Goal: Information Seeking & Learning: Learn about a topic

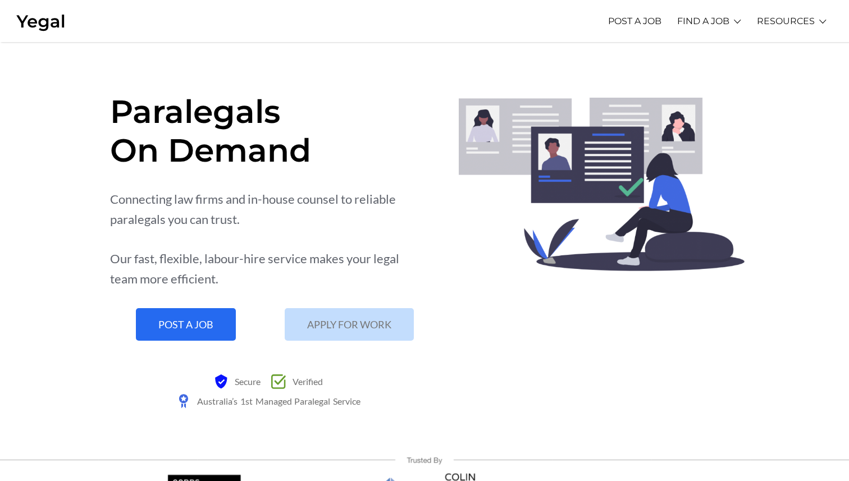
click at [365, 327] on span "APPLY FOR WORK" at bounding box center [349, 325] width 84 height 10
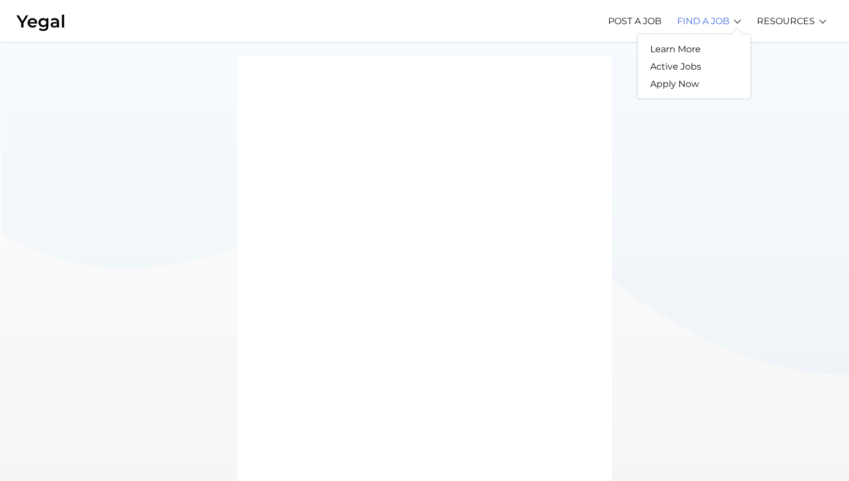
click at [717, 21] on link "FIND A JOB" at bounding box center [703, 21] width 52 height 31
click at [684, 41] on link "Learn More" at bounding box center [675, 48] width 75 height 17
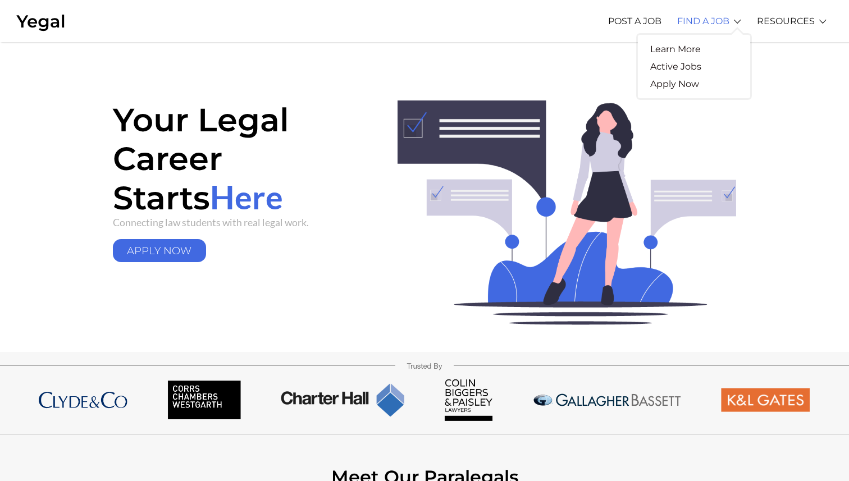
click at [715, 22] on link "FIND A JOB" at bounding box center [703, 21] width 52 height 31
click at [690, 66] on link "Active Jobs" at bounding box center [676, 66] width 76 height 17
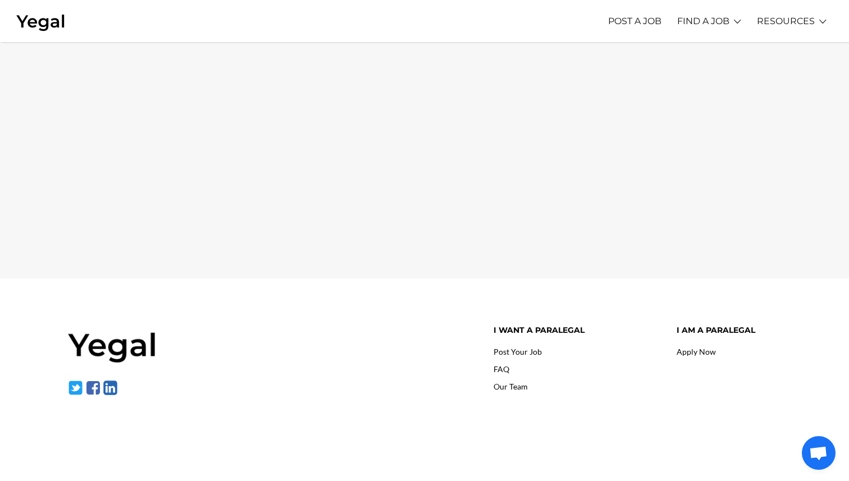
scroll to position [156, 0]
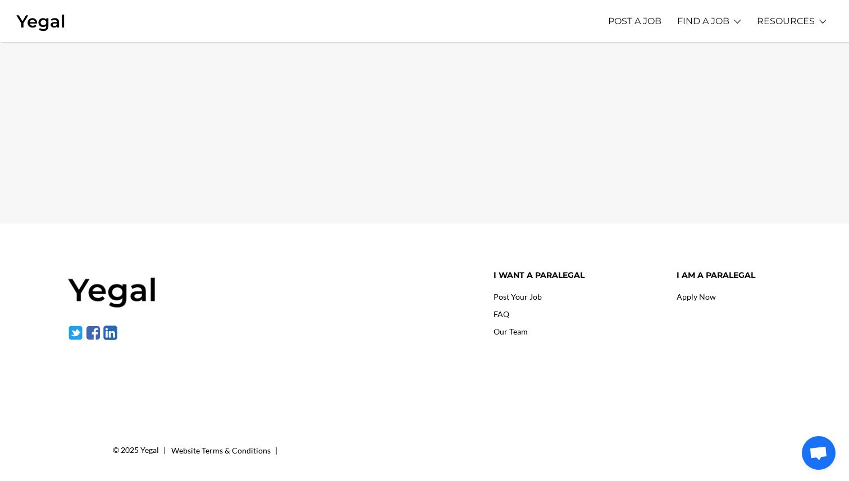
click at [687, 299] on link "Apply Now" at bounding box center [696, 297] width 39 height 10
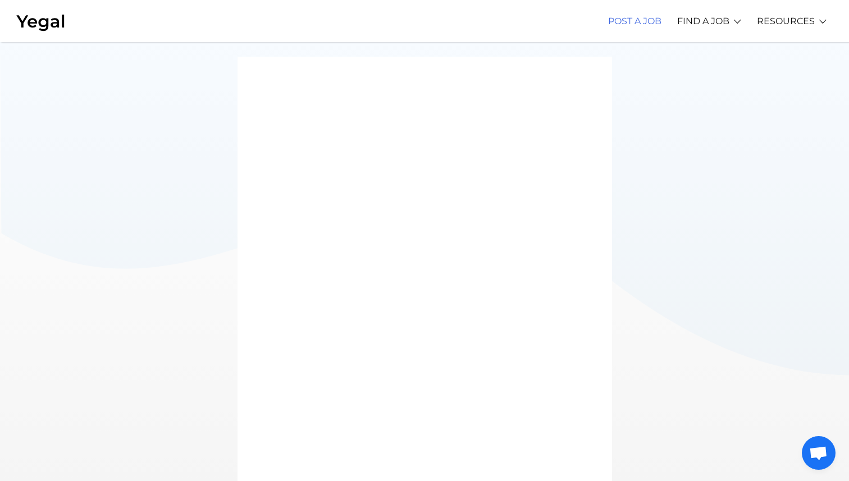
click at [653, 17] on link "POST A JOB" at bounding box center [634, 21] width 53 height 31
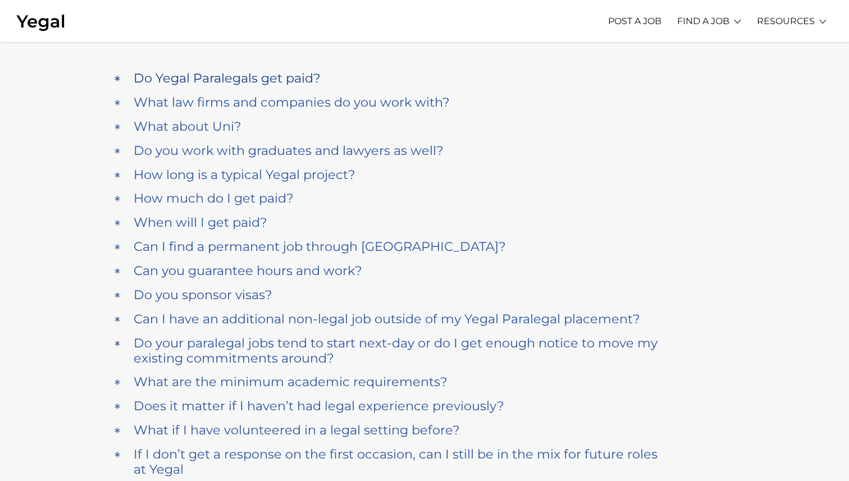
click at [267, 71] on h4 "Do Yegal Paralegals get paid?" at bounding box center [227, 78] width 187 height 15
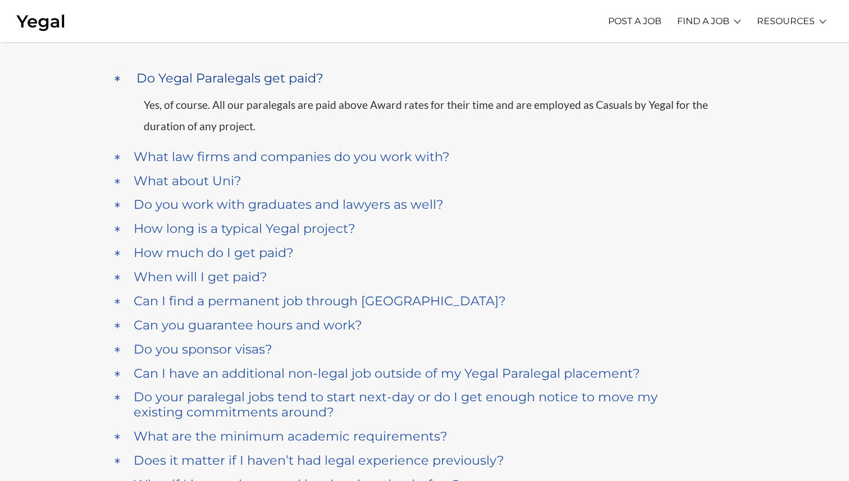
scroll to position [106, 0]
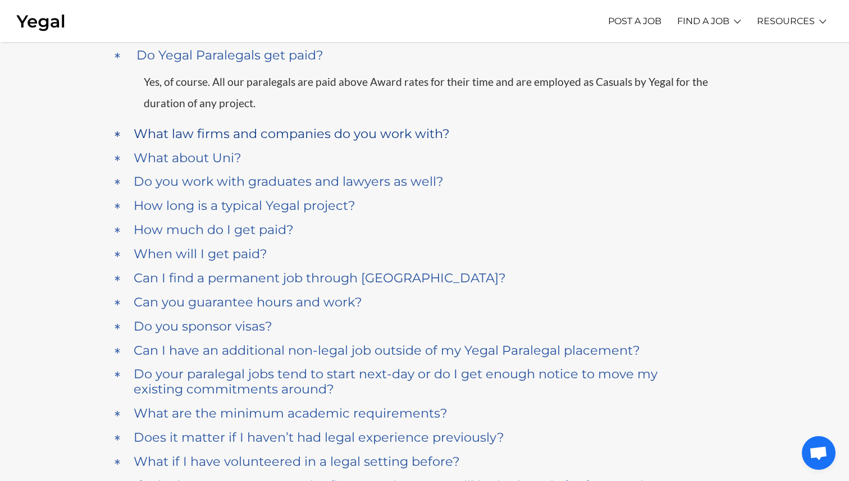
click at [327, 138] on h4 "What law firms and companies do you work with?" at bounding box center [292, 133] width 316 height 15
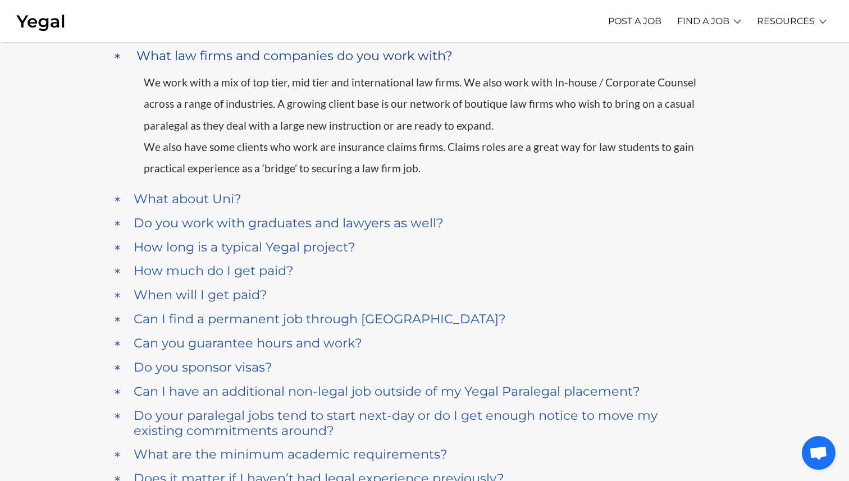
scroll to position [130, 0]
click at [208, 198] on h4 "What about Uni?" at bounding box center [188, 198] width 108 height 15
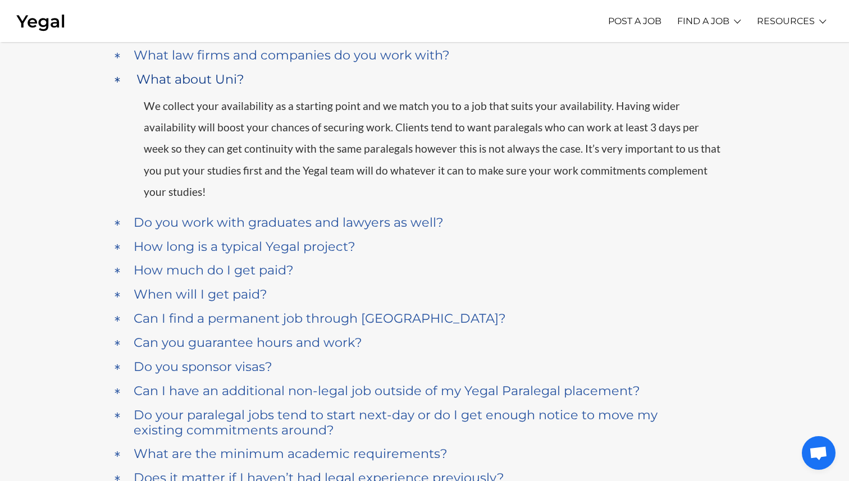
scroll to position [154, 0]
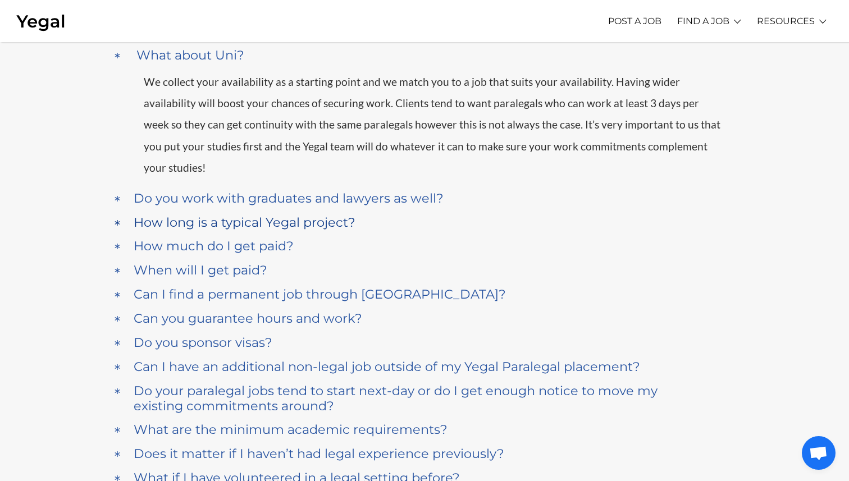
click at [217, 215] on h4 "How long is a typical Yegal project?" at bounding box center [245, 222] width 222 height 15
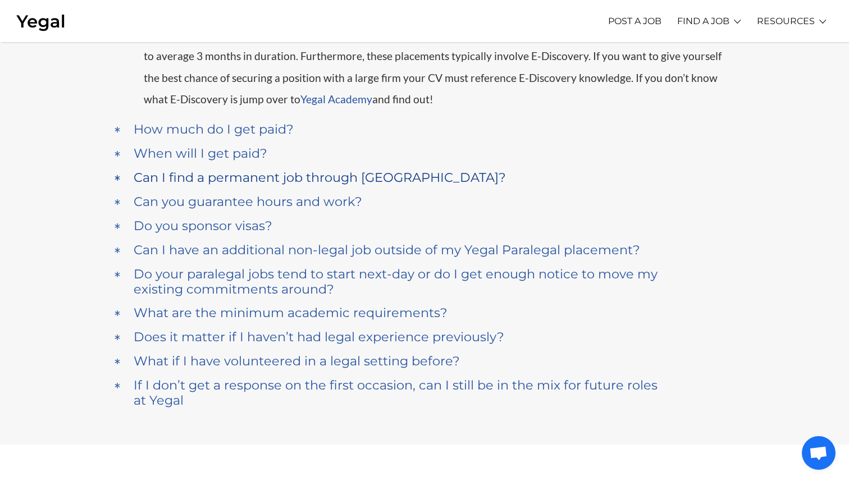
scroll to position [276, 0]
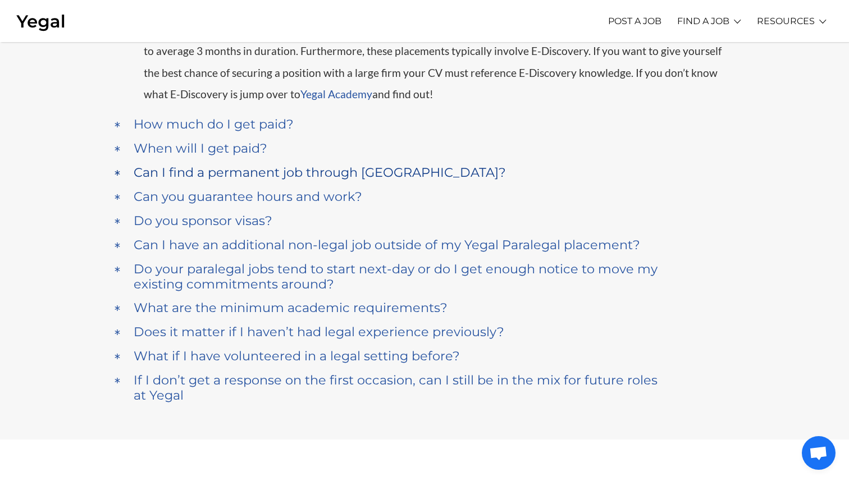
click at [451, 242] on h4 "Can I have an additional non-legal job outside of my Yegal Paralegal placement?" at bounding box center [387, 245] width 507 height 15
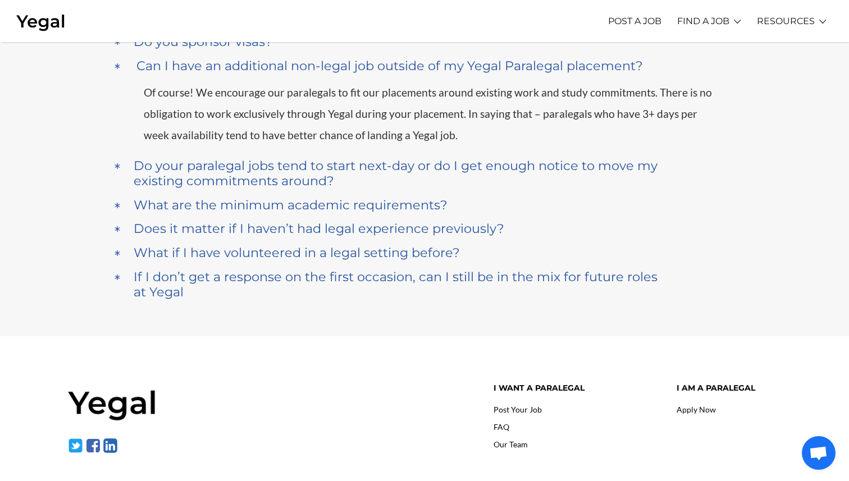
scroll to position [347, 0]
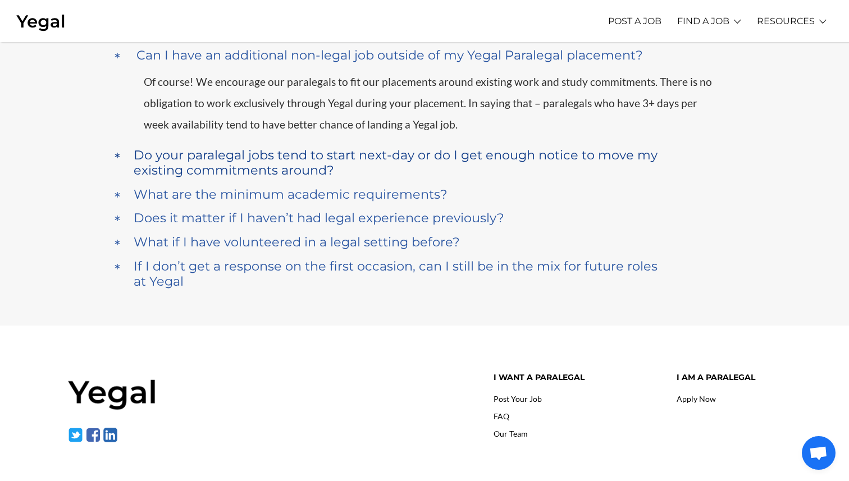
click at [415, 179] on div "Do your paralegal jobs tend to start next-day or do I get enough notice to move…" at bounding box center [396, 163] width 530 height 36
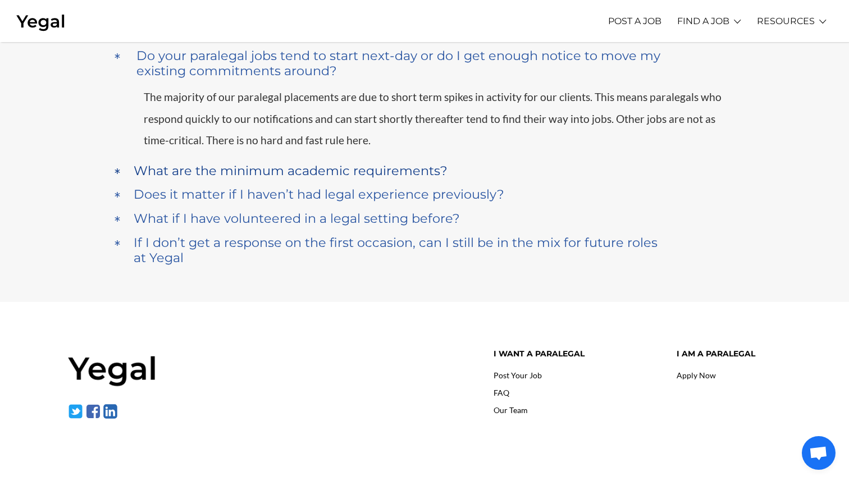
click at [414, 176] on h4 "What are the minimum academic requirements?" at bounding box center [291, 170] width 314 height 15
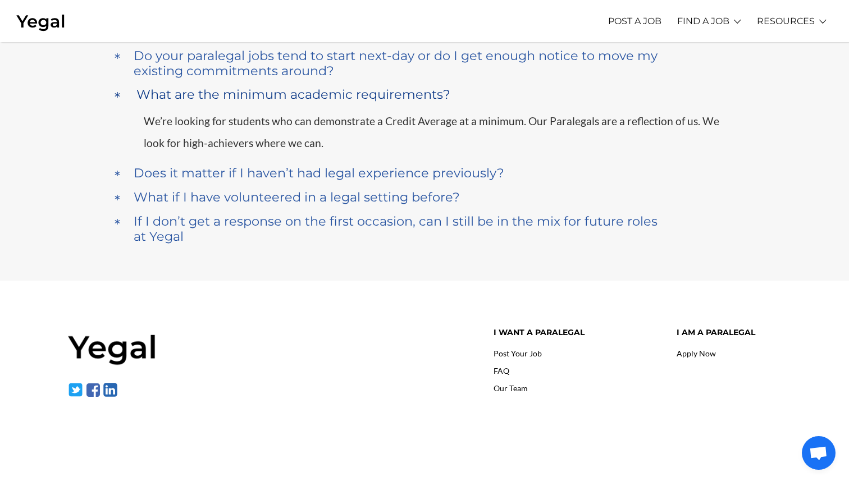
scroll to position [409, 0]
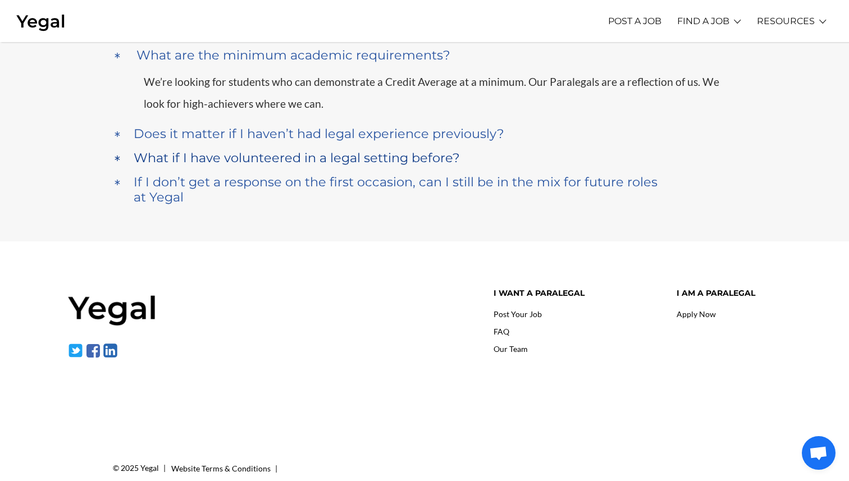
click at [414, 148] on div "What if I have volunteered in a legal setting before?" at bounding box center [396, 158] width 530 height 21
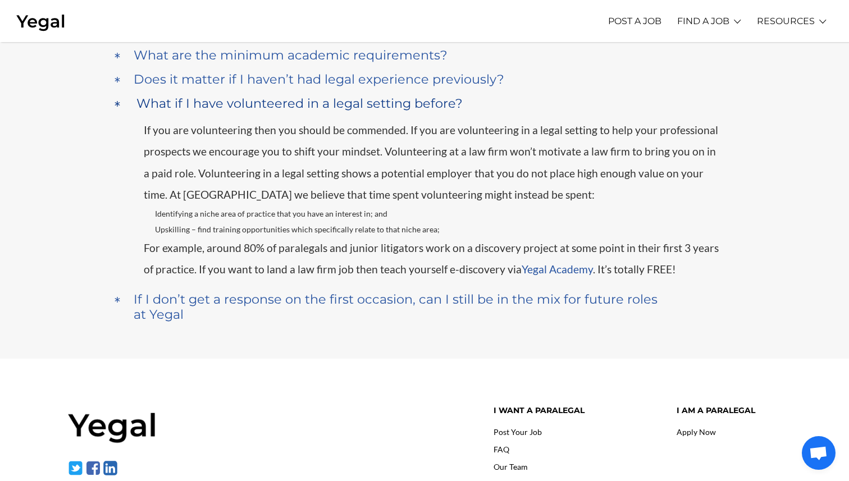
scroll to position [458, 0]
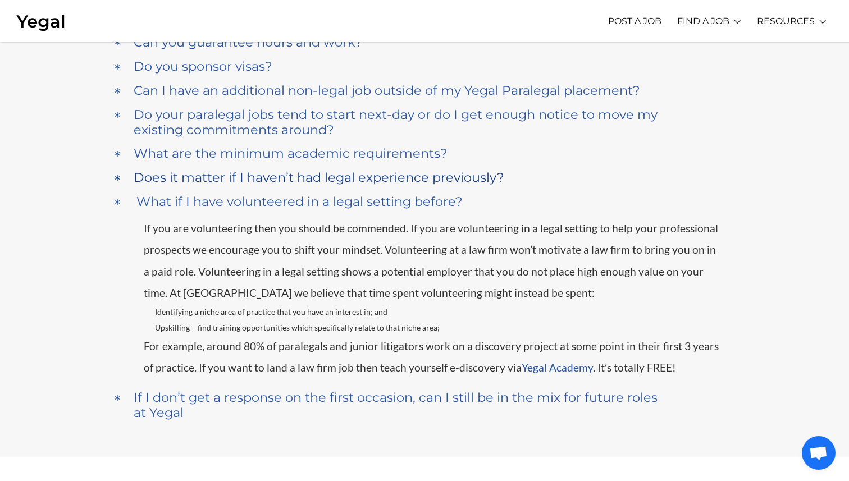
click at [398, 174] on h4 "Does it matter if I haven’t had legal experience previously?" at bounding box center [319, 177] width 371 height 15
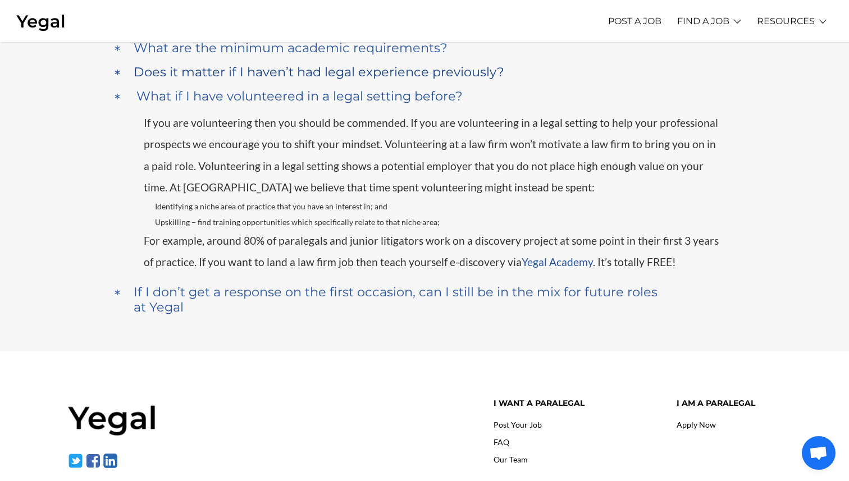
scroll to position [434, 0]
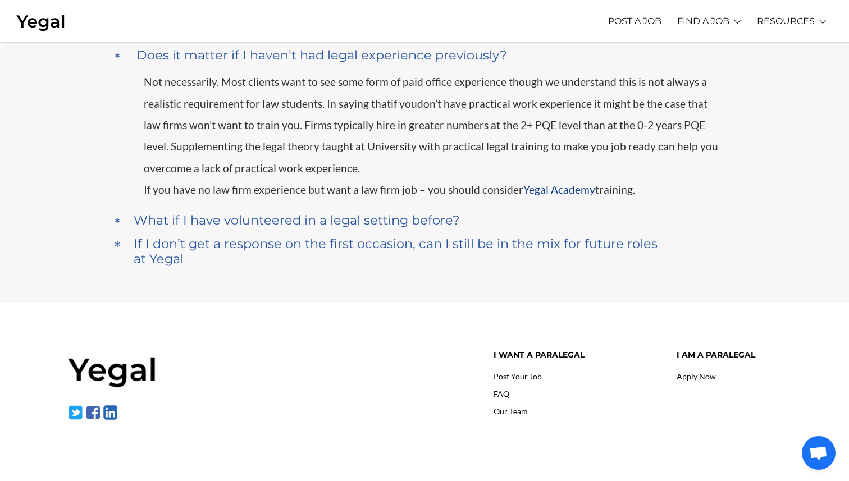
click at [534, 186] on link "Yegal Academy" at bounding box center [559, 189] width 72 height 13
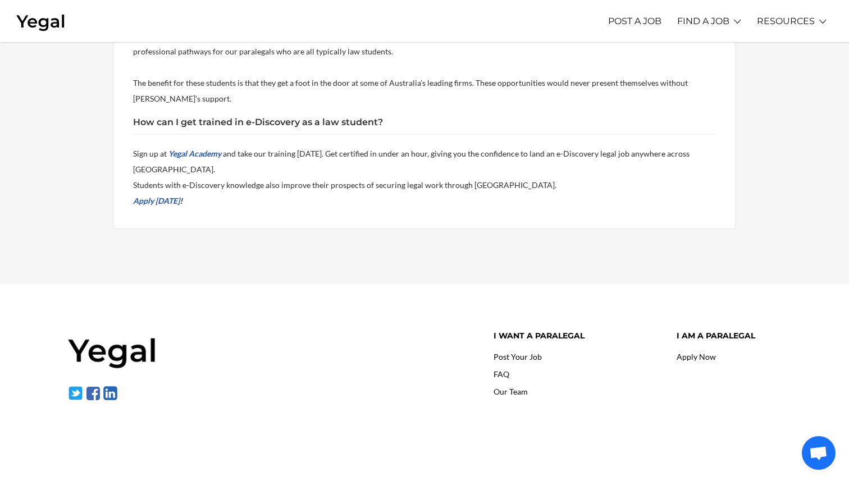
scroll to position [1821, 0]
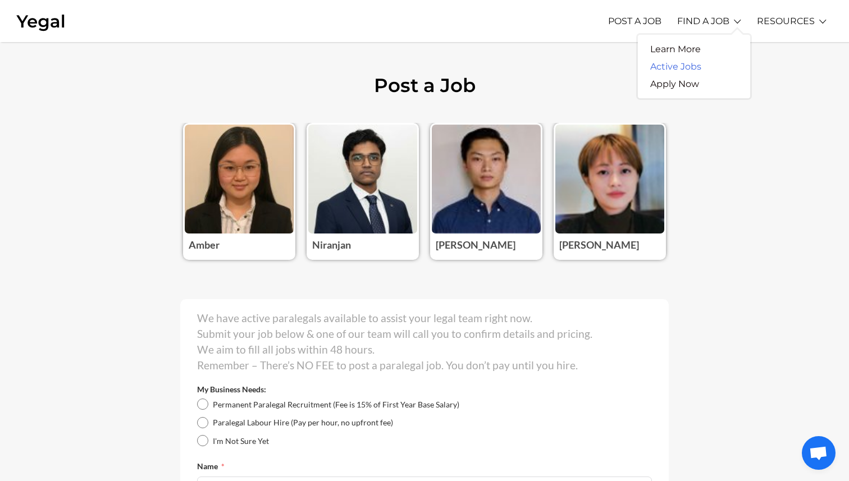
click at [685, 67] on link "Active Jobs" at bounding box center [676, 66] width 76 height 17
